Goal: Navigation & Orientation: Find specific page/section

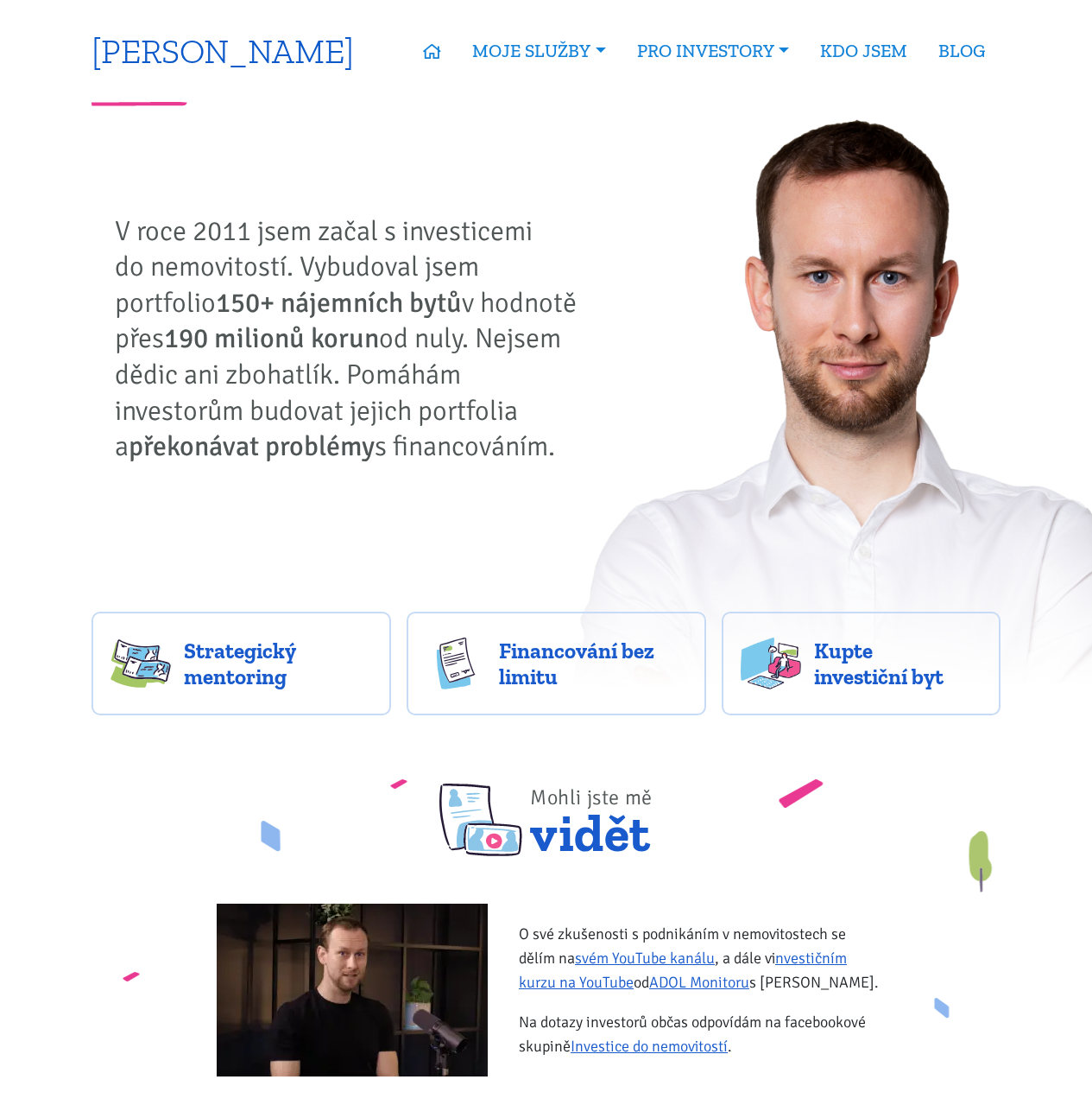
click at [196, 53] on link "[PERSON_NAME]" at bounding box center [223, 50] width 262 height 33
click at [971, 51] on link "BLOG" at bounding box center [961, 50] width 77 height 40
